Goal: Find specific page/section: Find specific page/section

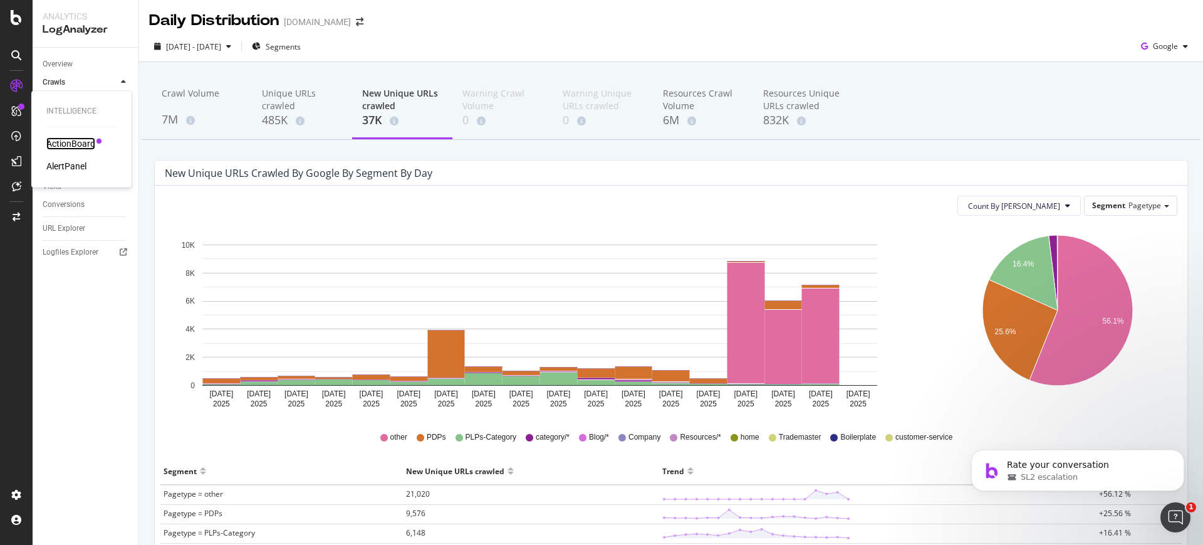
click at [48, 137] on div "ActionBoard" at bounding box center [70, 143] width 49 height 13
